Goal: Task Accomplishment & Management: Complete application form

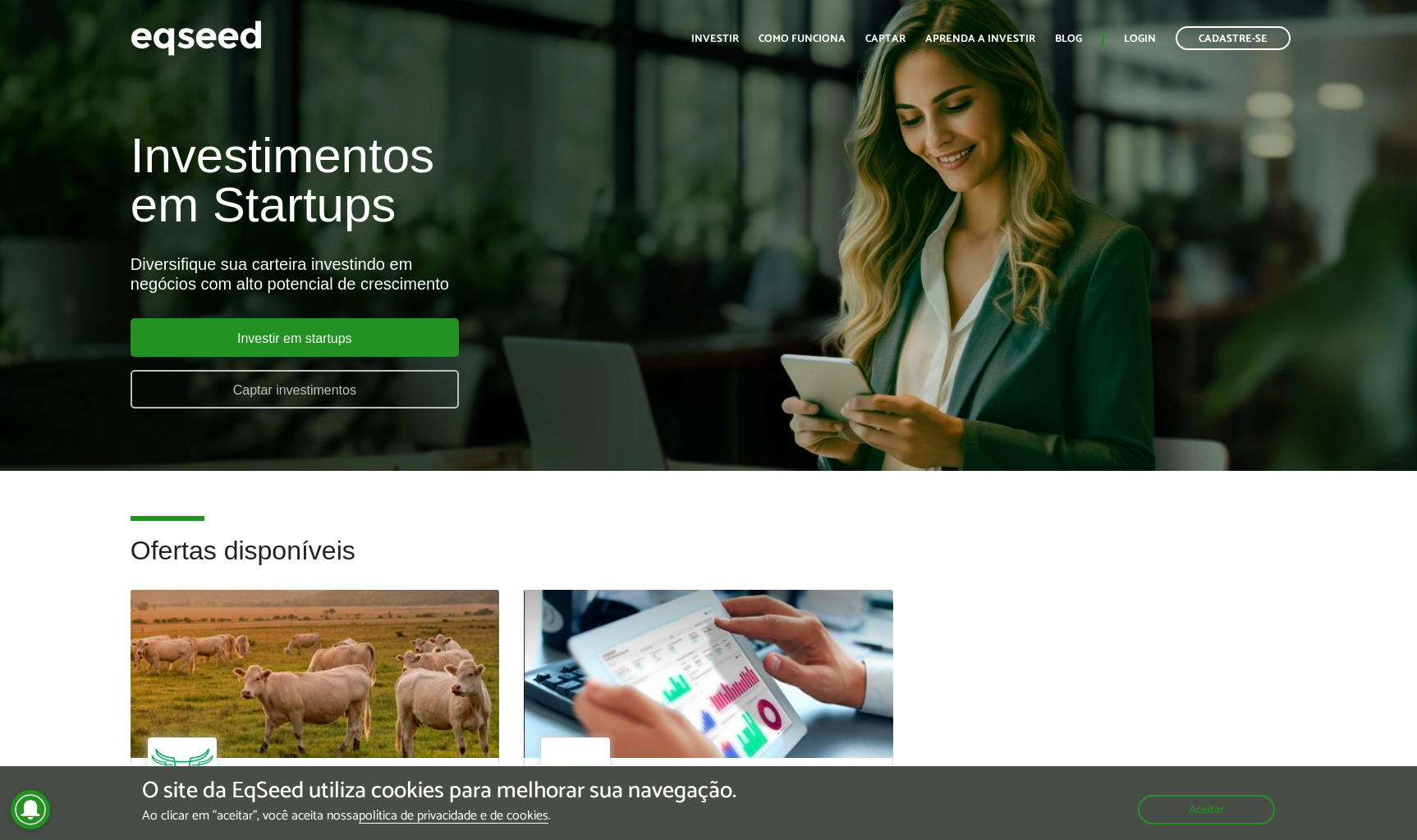
click at [367, 386] on link "Captar investimentos" at bounding box center [294, 388] width 328 height 38
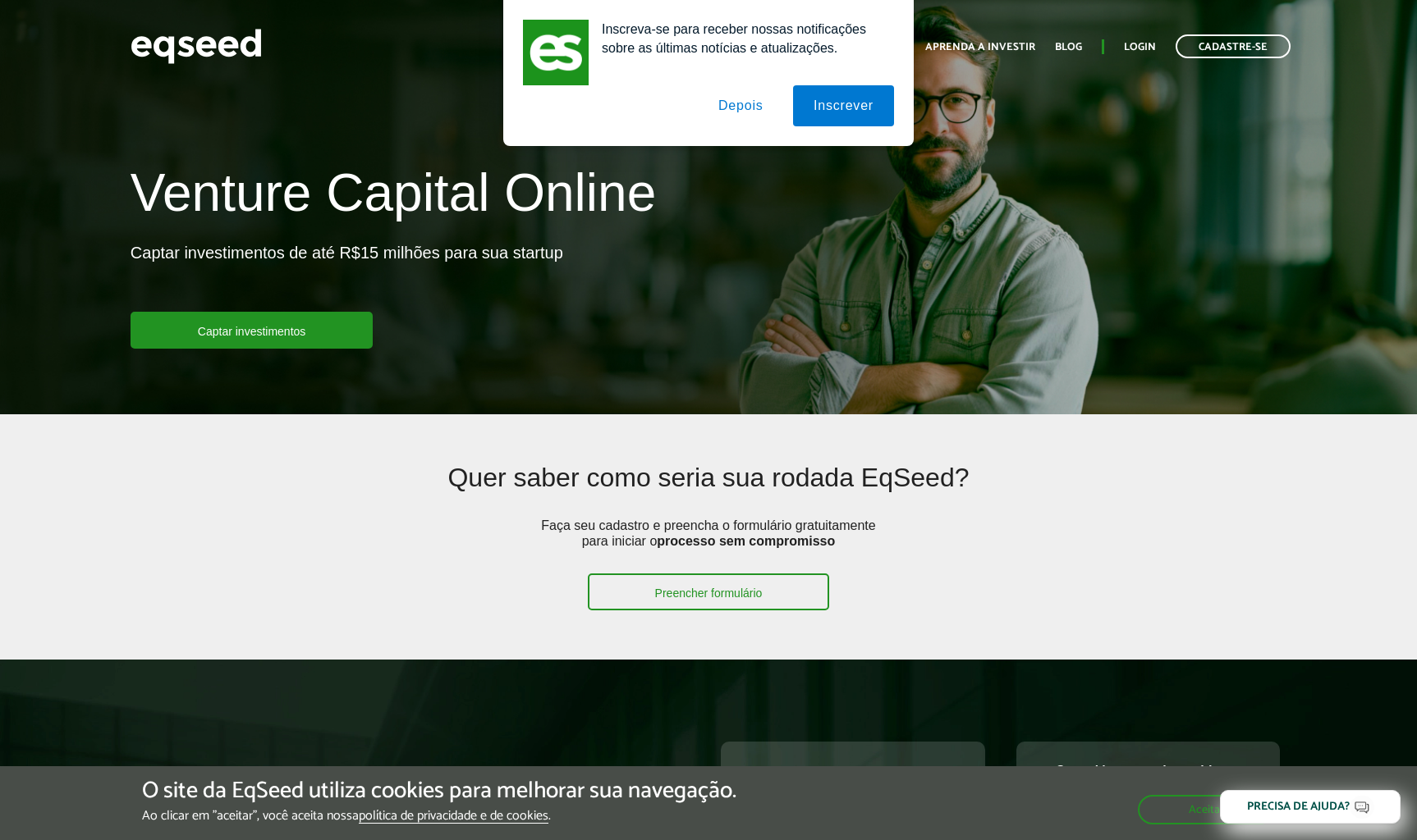
click at [755, 97] on button "Depois" at bounding box center [741, 106] width 87 height 41
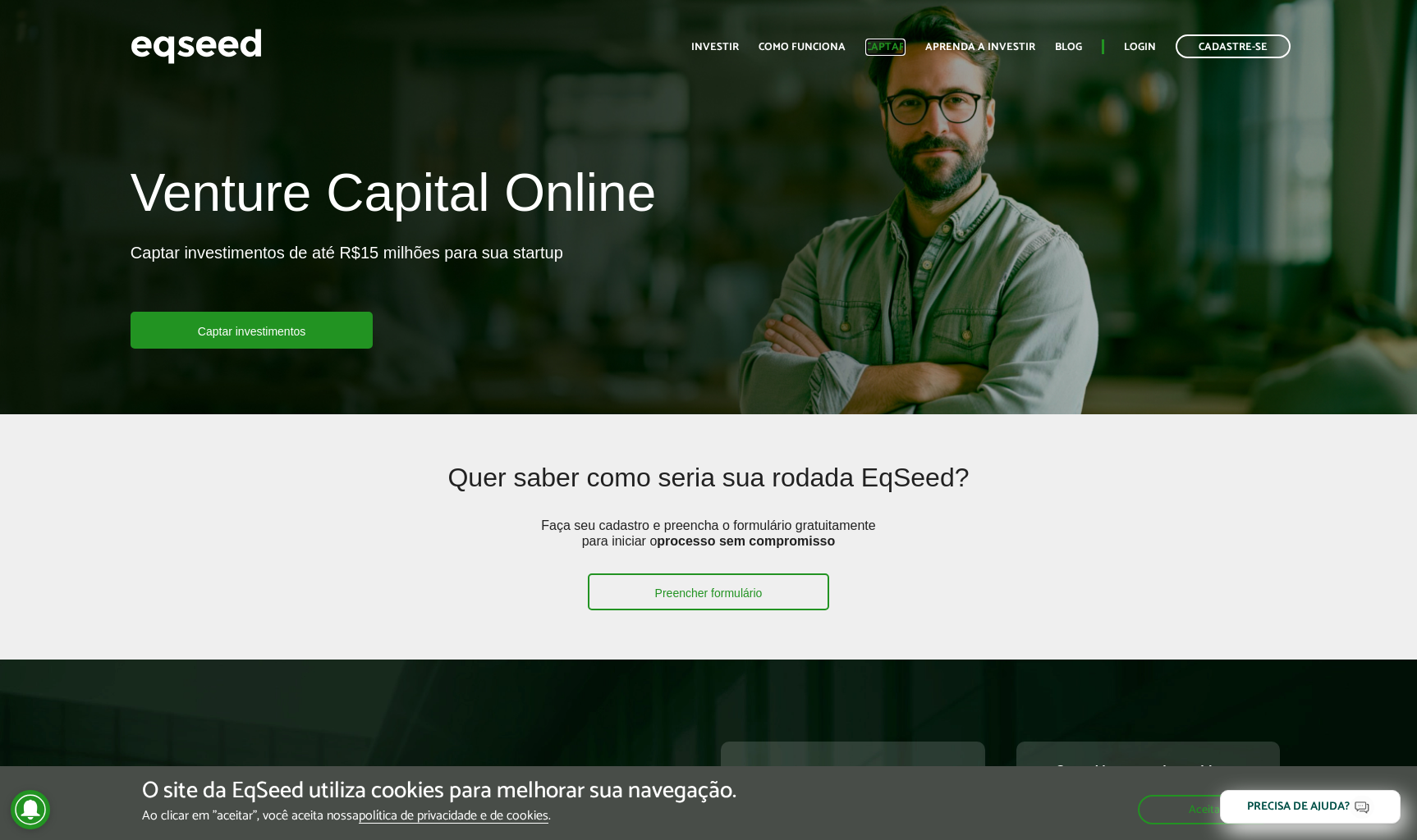
click at [899, 42] on link "Captar" at bounding box center [885, 47] width 40 height 10
click at [334, 321] on link "Captar investimentos" at bounding box center [252, 331] width 243 height 37
